Goal: Transaction & Acquisition: Book appointment/travel/reservation

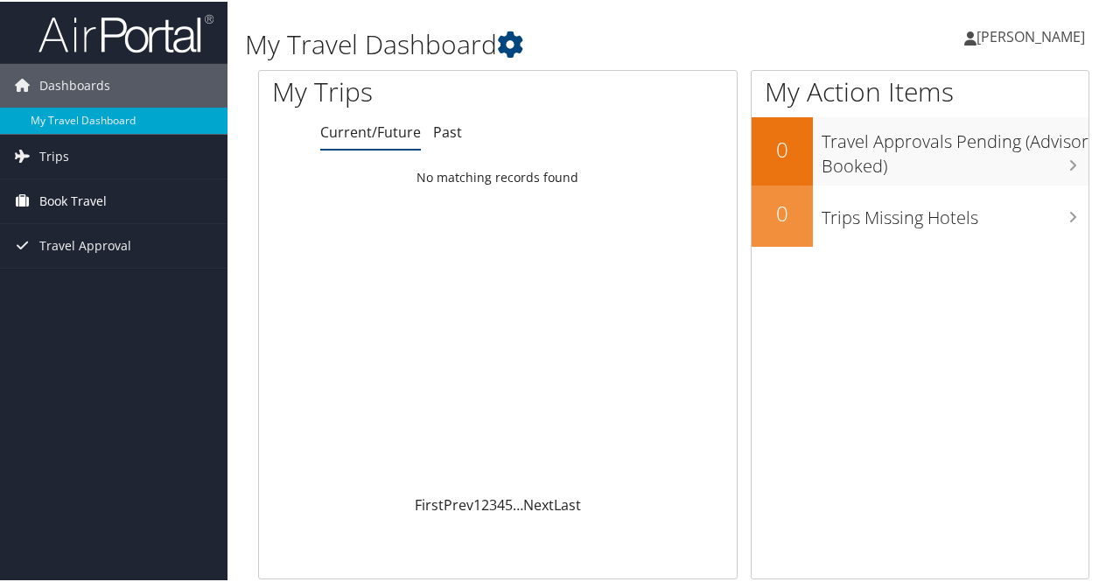
click at [55, 199] on span "Book Travel" at bounding box center [72, 200] width 67 height 44
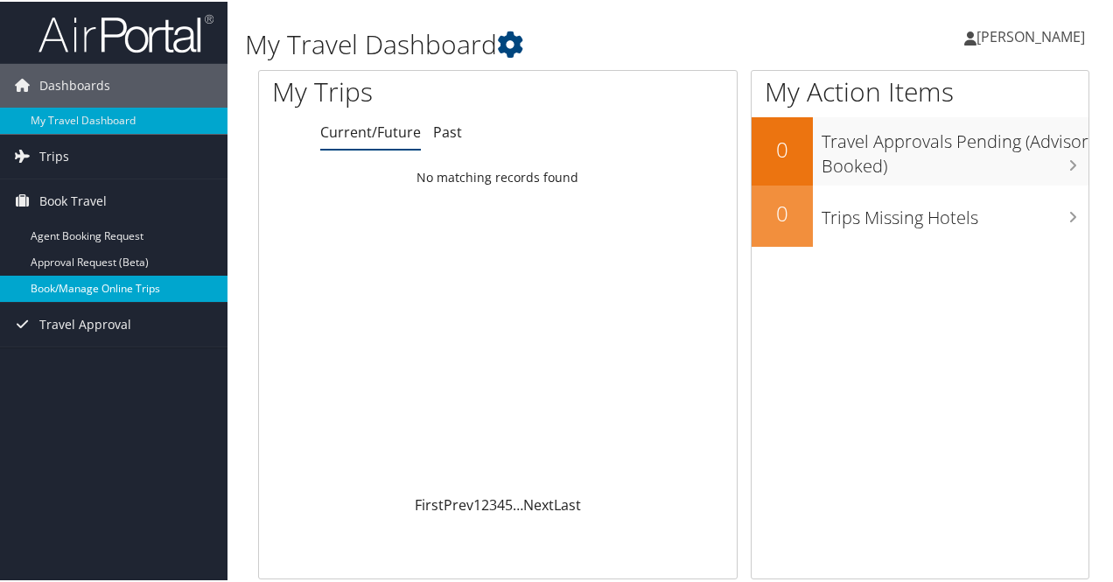
click at [56, 283] on link "Book/Manage Online Trips" at bounding box center [113, 287] width 227 height 26
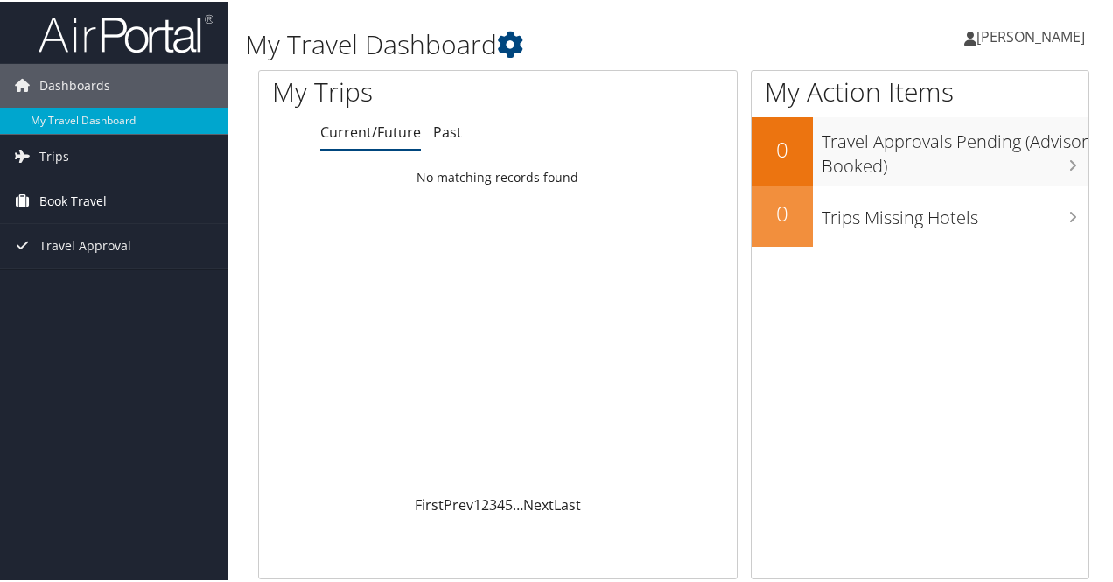
click at [55, 199] on span "Book Travel" at bounding box center [72, 200] width 67 height 44
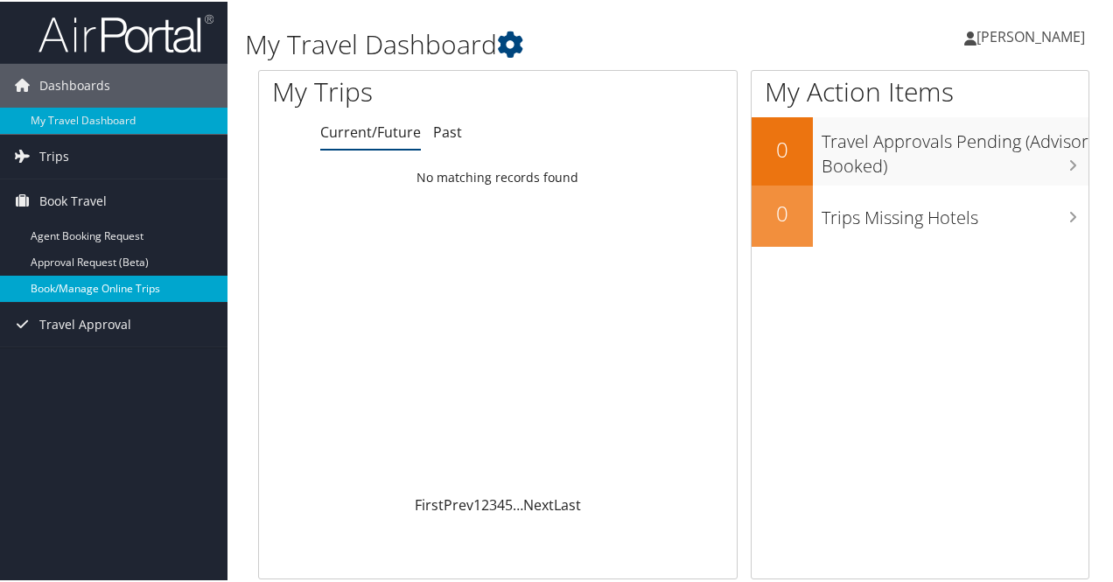
click at [80, 290] on link "Book/Manage Online Trips" at bounding box center [113, 287] width 227 height 26
